Goal: Transaction & Acquisition: Purchase product/service

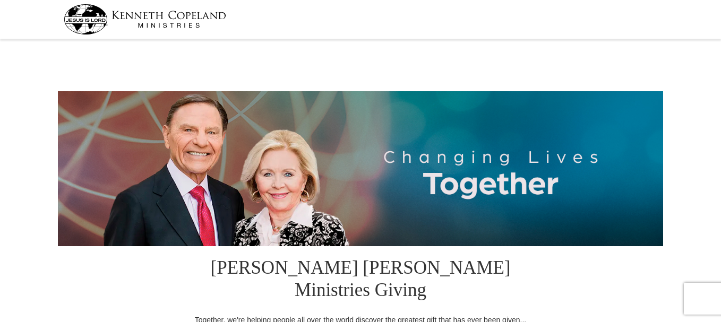
select select "TX"
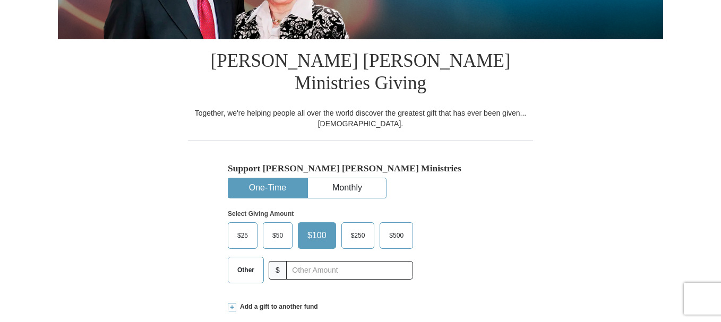
scroll to position [319, 0]
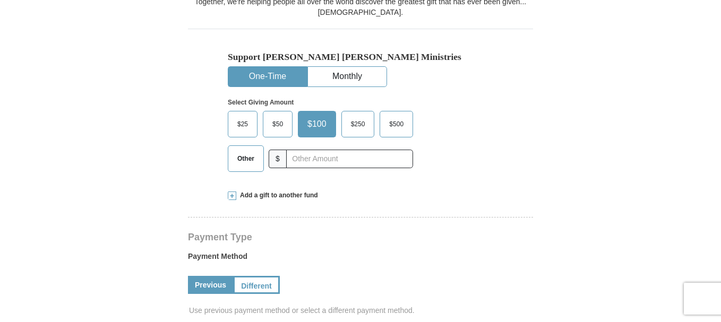
click at [243, 151] on span "Other" at bounding box center [246, 159] width 28 height 16
click at [0, 0] on input "Other" at bounding box center [0, 0] width 0 height 0
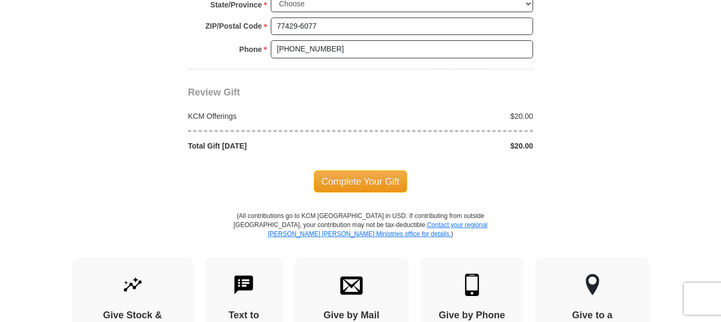
scroll to position [1009, 0]
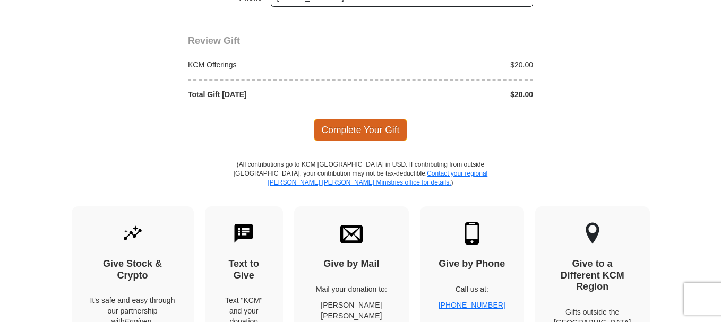
type input "20.00"
click at [354, 119] on span "Complete Your Gift" at bounding box center [361, 130] width 94 height 22
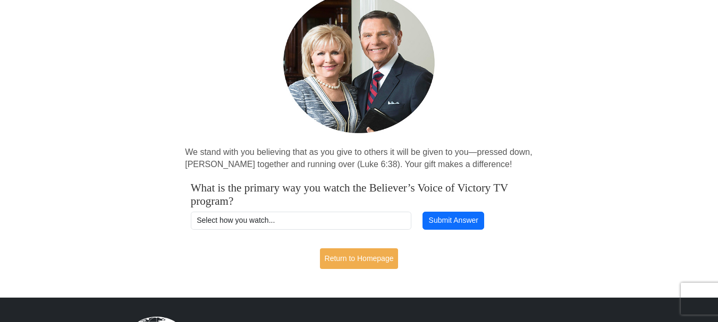
scroll to position [106, 0]
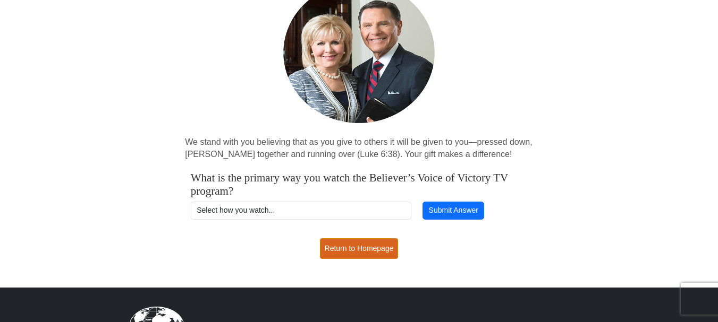
click at [356, 248] on link "Return to Homepage" at bounding box center [359, 249] width 79 height 21
